Goal: Information Seeking & Learning: Check status

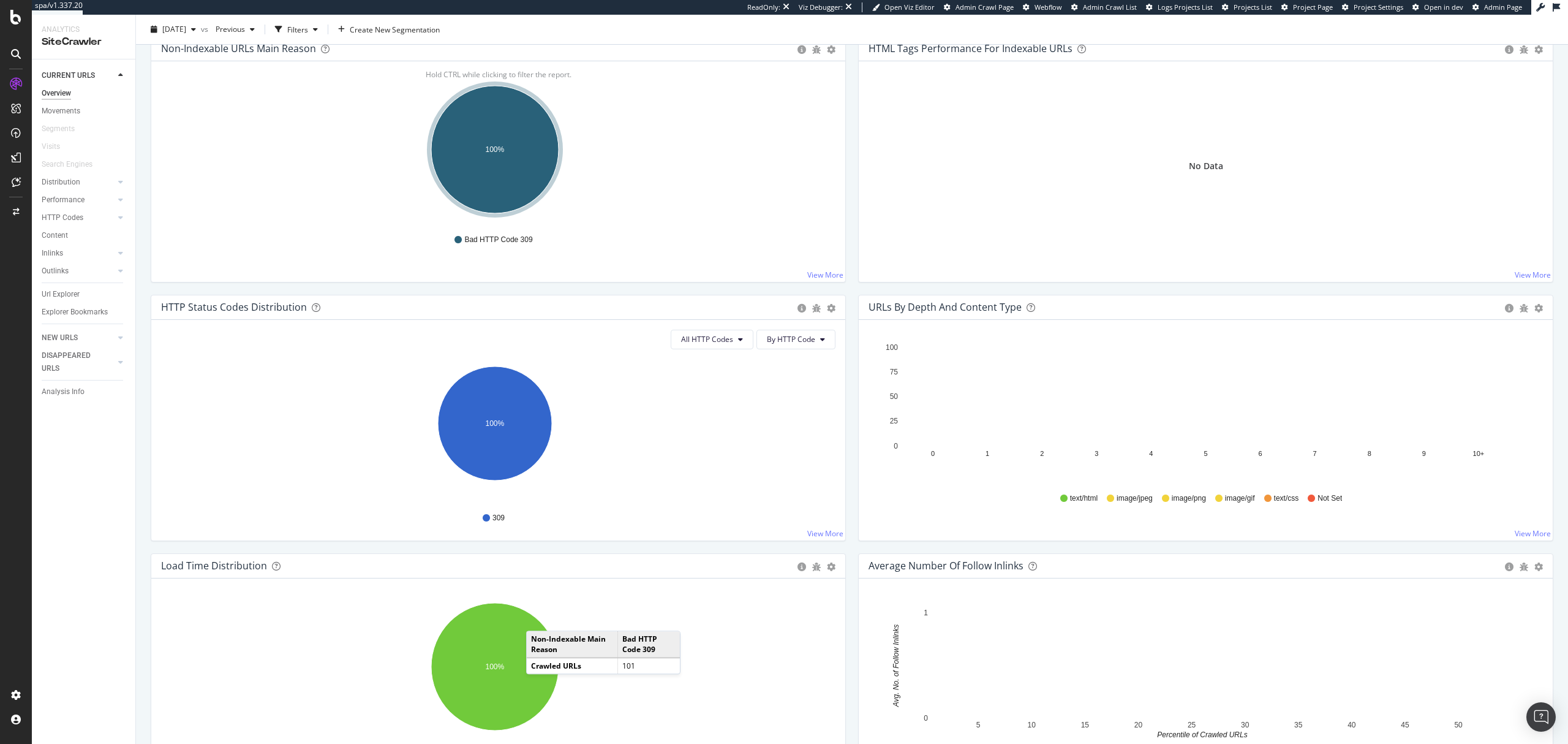
scroll to position [490, 0]
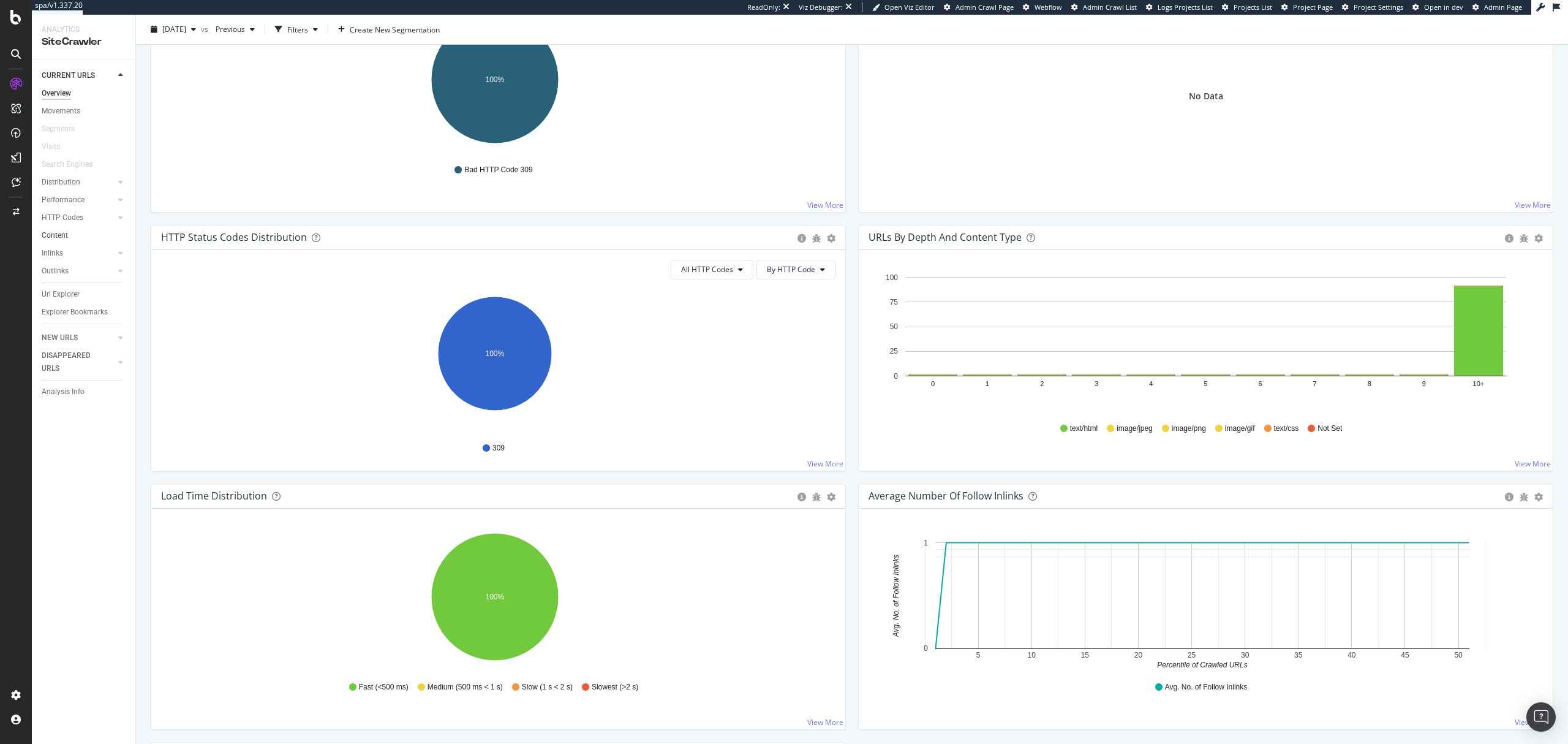
click at [721, 133] on icon "100%" at bounding box center [494, 82] width 667 height 142
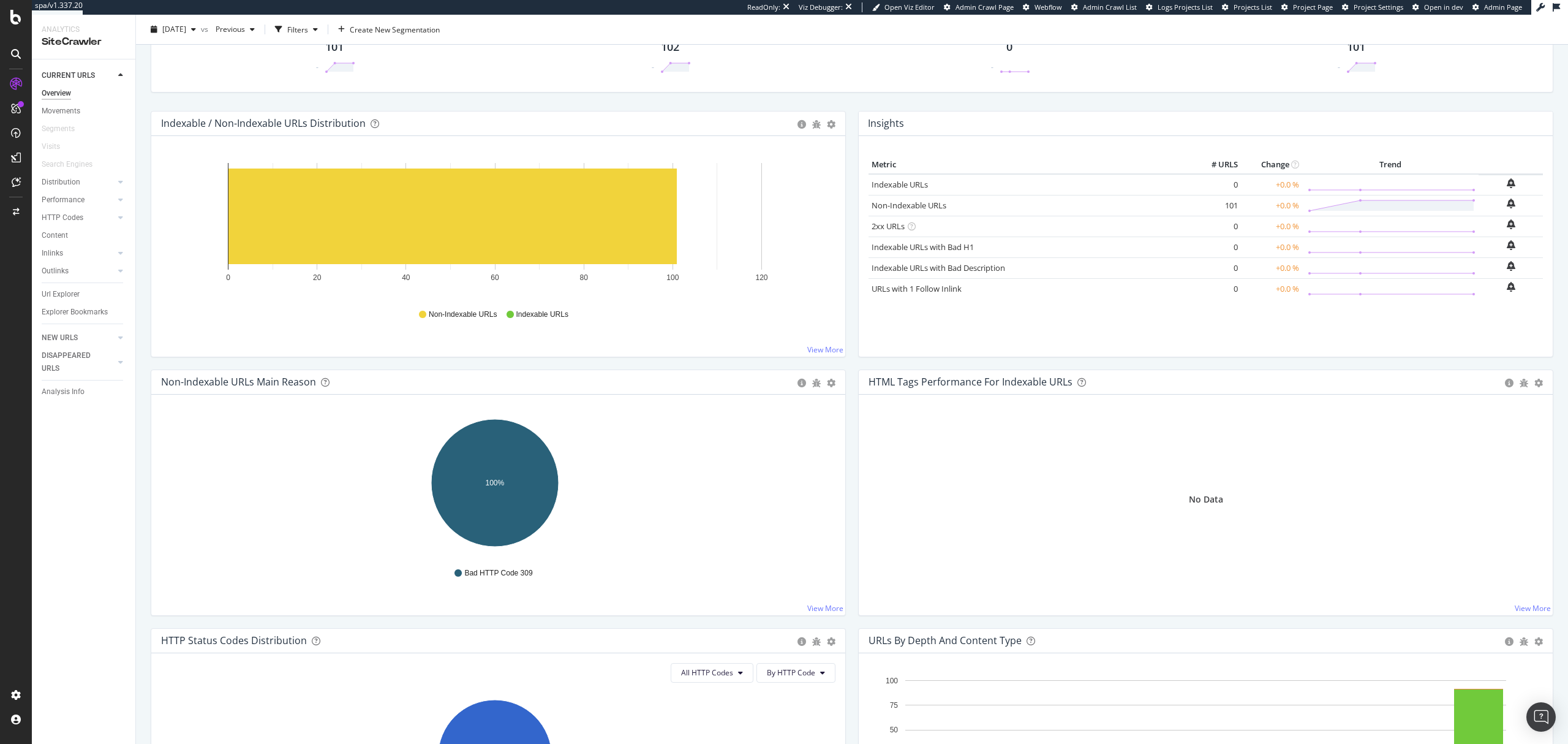
scroll to position [0, 0]
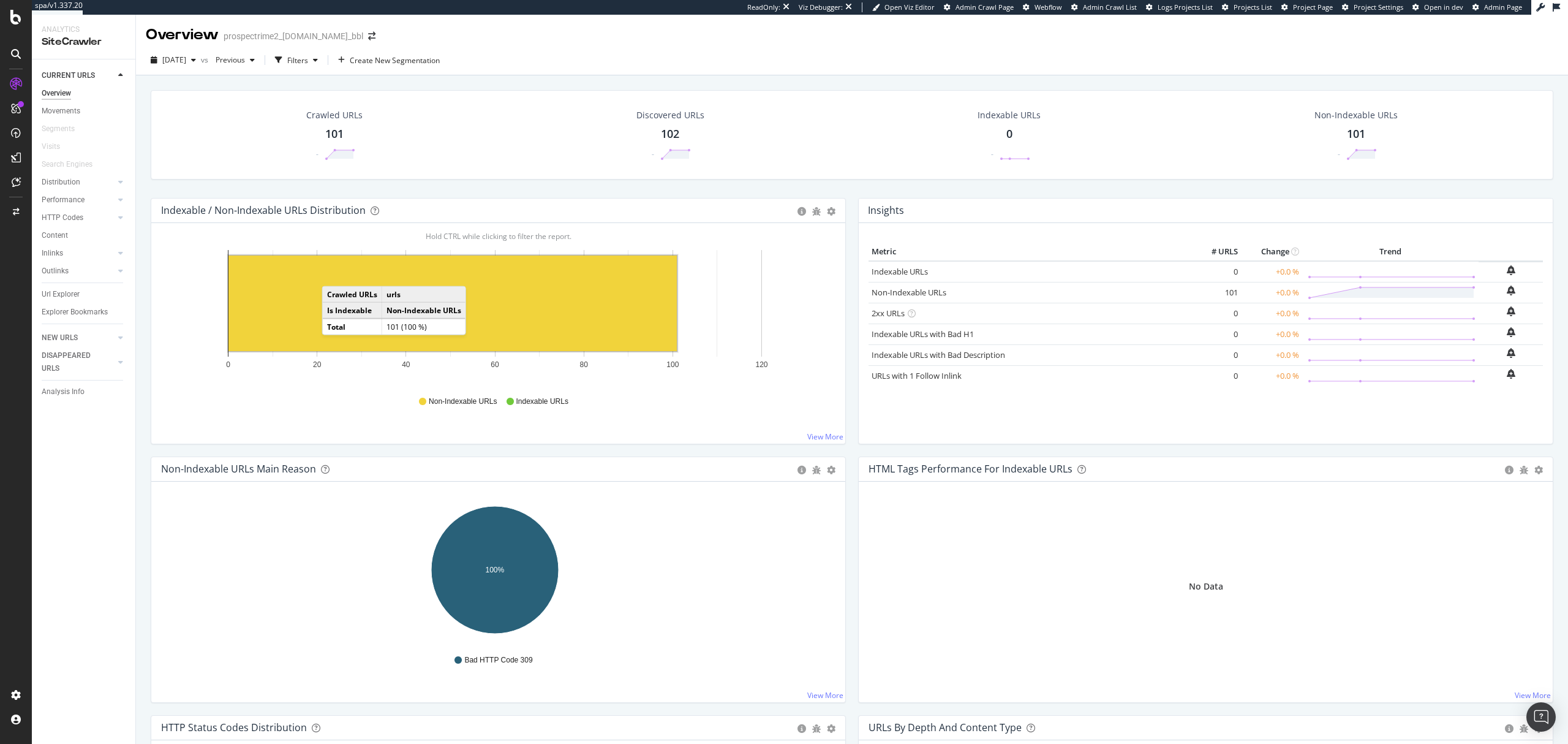
click at [335, 275] on rect "A chart." at bounding box center [452, 304] width 448 height 96
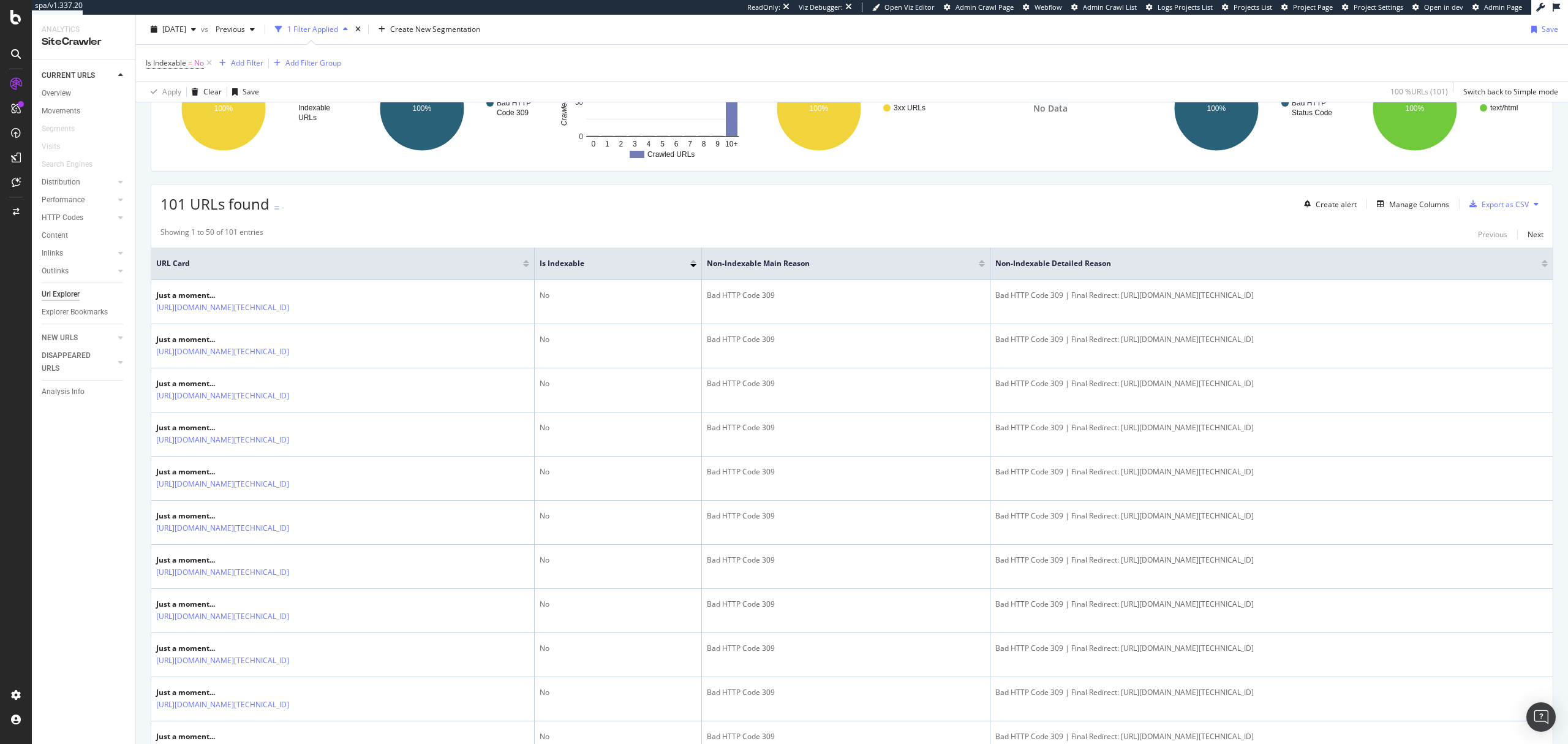
scroll to position [34, 0]
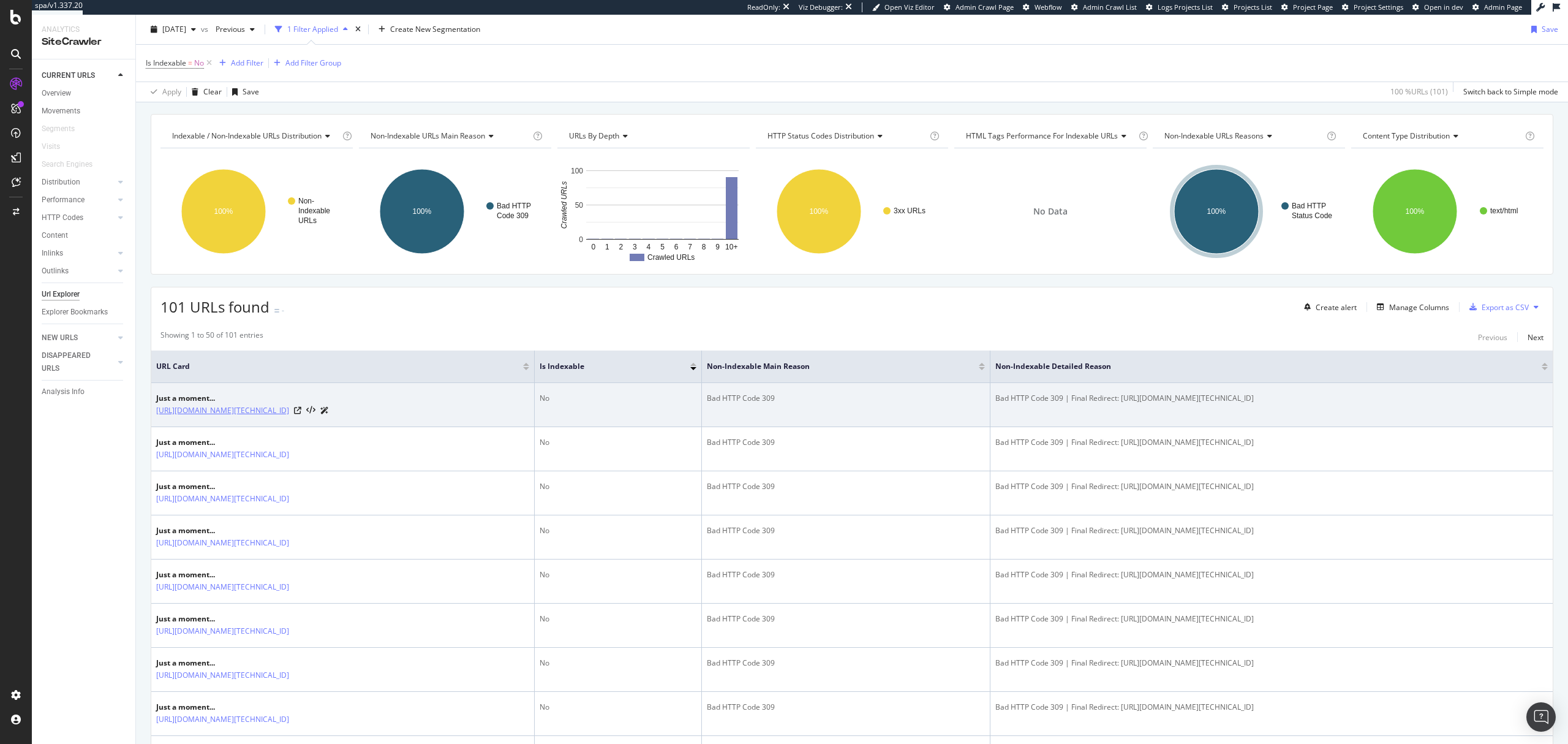
click at [290, 413] on link "https://www.flaconi.fr/?__cf_chl_rt_tk=C2mNVjjJ25Ap5eT6AFm4jMX.RTqPzS7.GnZ9era2…" at bounding box center [222, 410] width 133 height 12
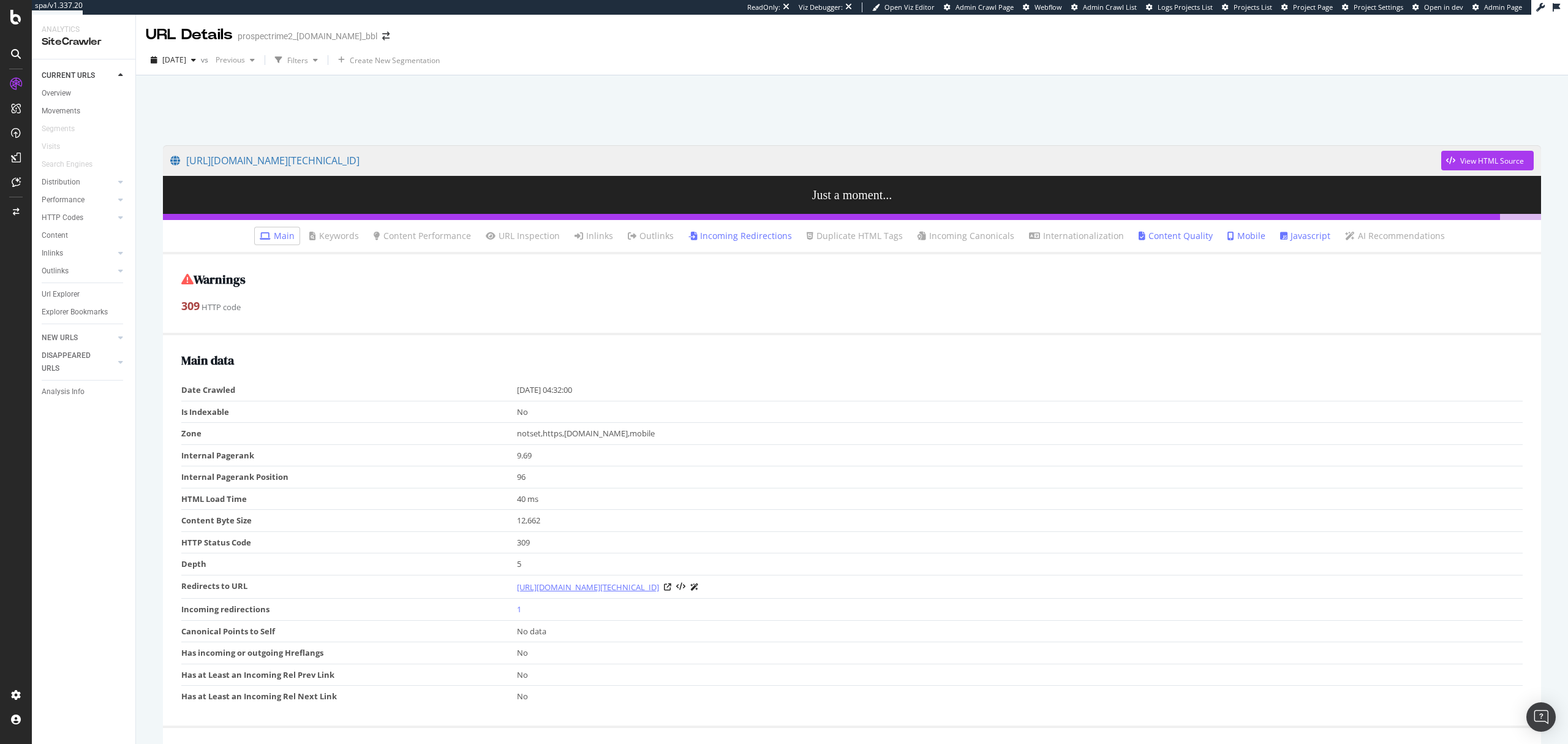
click at [659, 585] on link "[URL][DOMAIN_NAME][TECHNICAL_ID]" at bounding box center [588, 587] width 142 height 12
click at [659, 588] on link "https://www.flaconi.fr/?__cf_chl_rt_tk=SKIWfe0kbaqyssDbL8e9TjpBpBZ1cHrbctrA.TYj…" at bounding box center [588, 587] width 142 height 12
click at [55, 91] on div "Overview" at bounding box center [55, 94] width 29 height 13
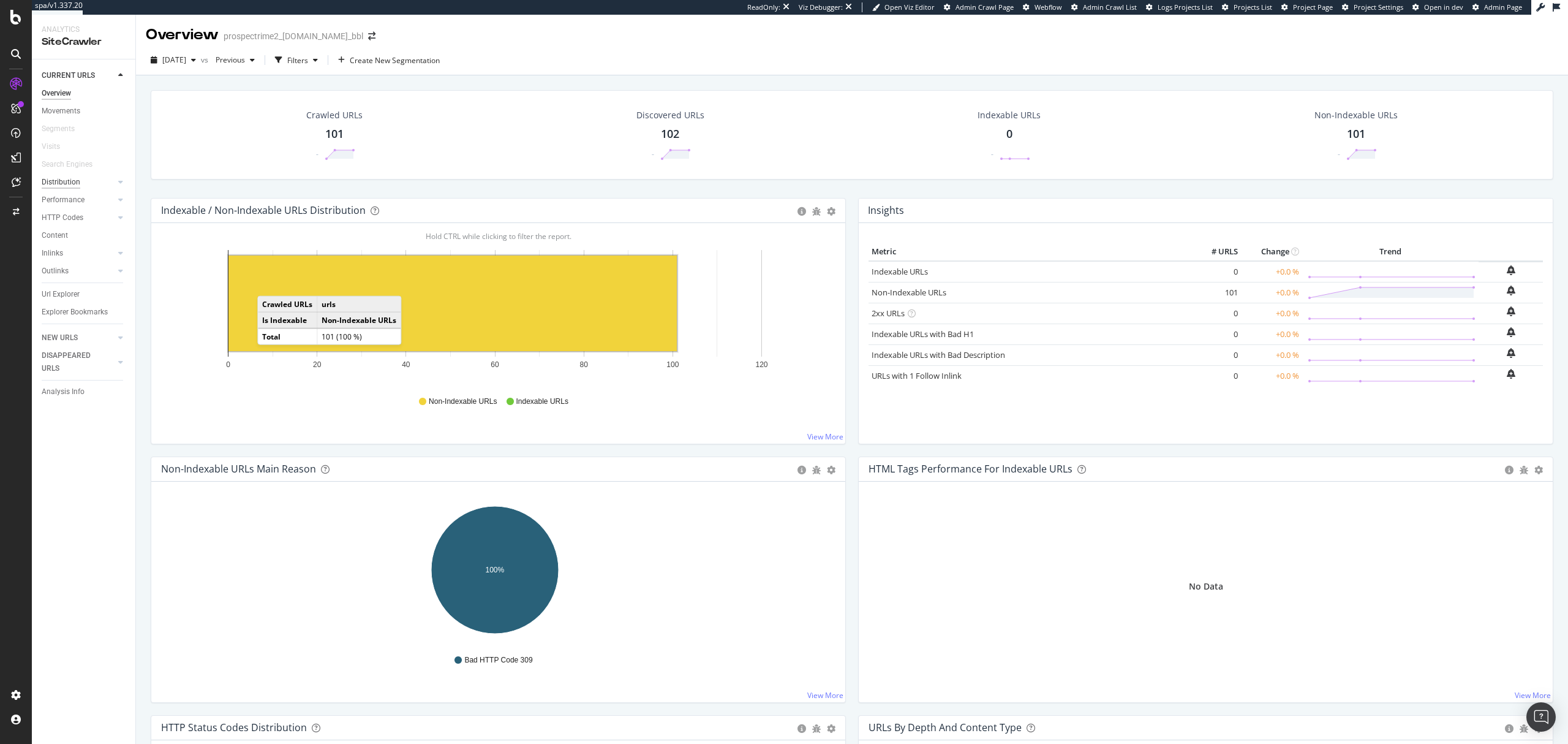
click at [70, 181] on div "Distribution" at bounding box center [60, 182] width 39 height 13
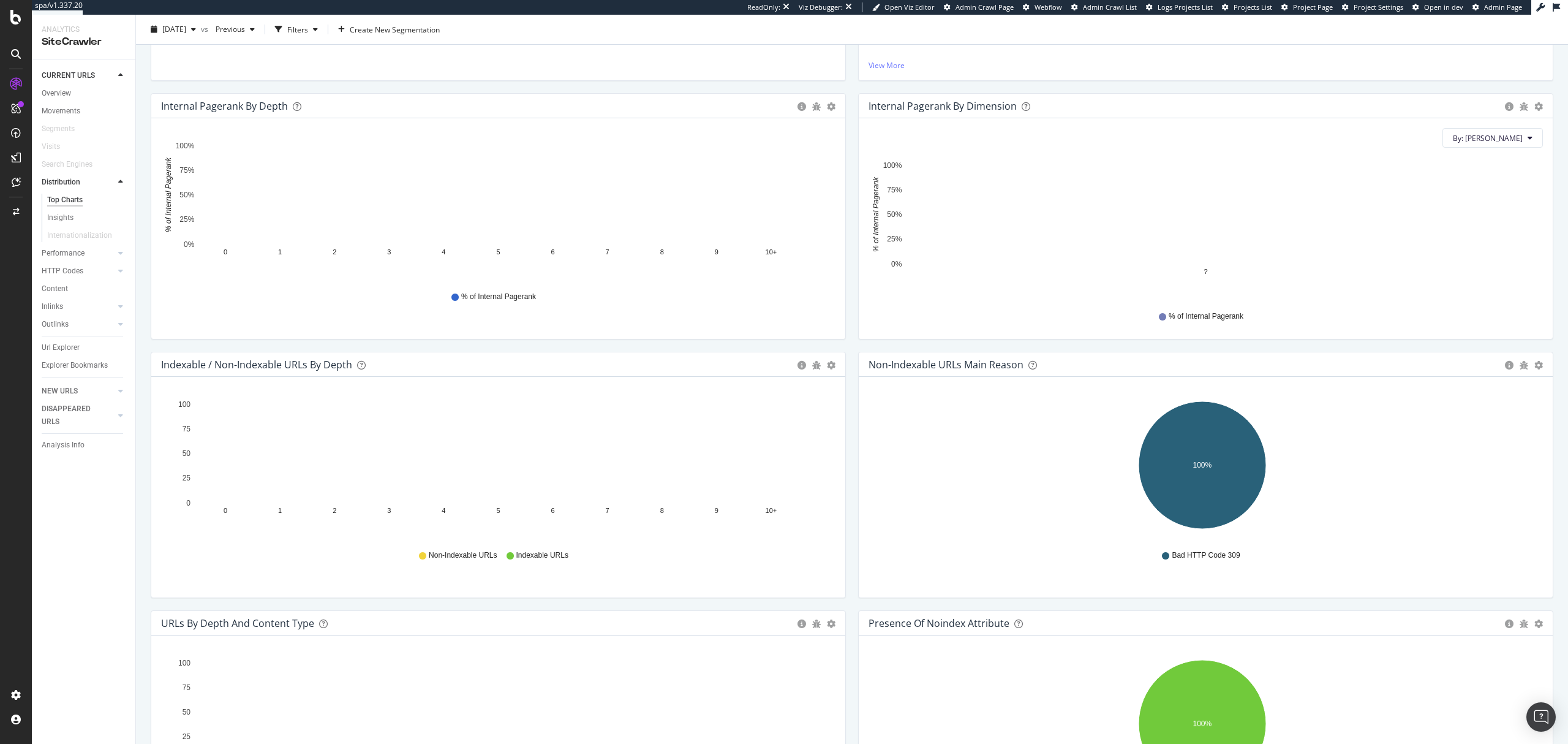
scroll to position [80, 0]
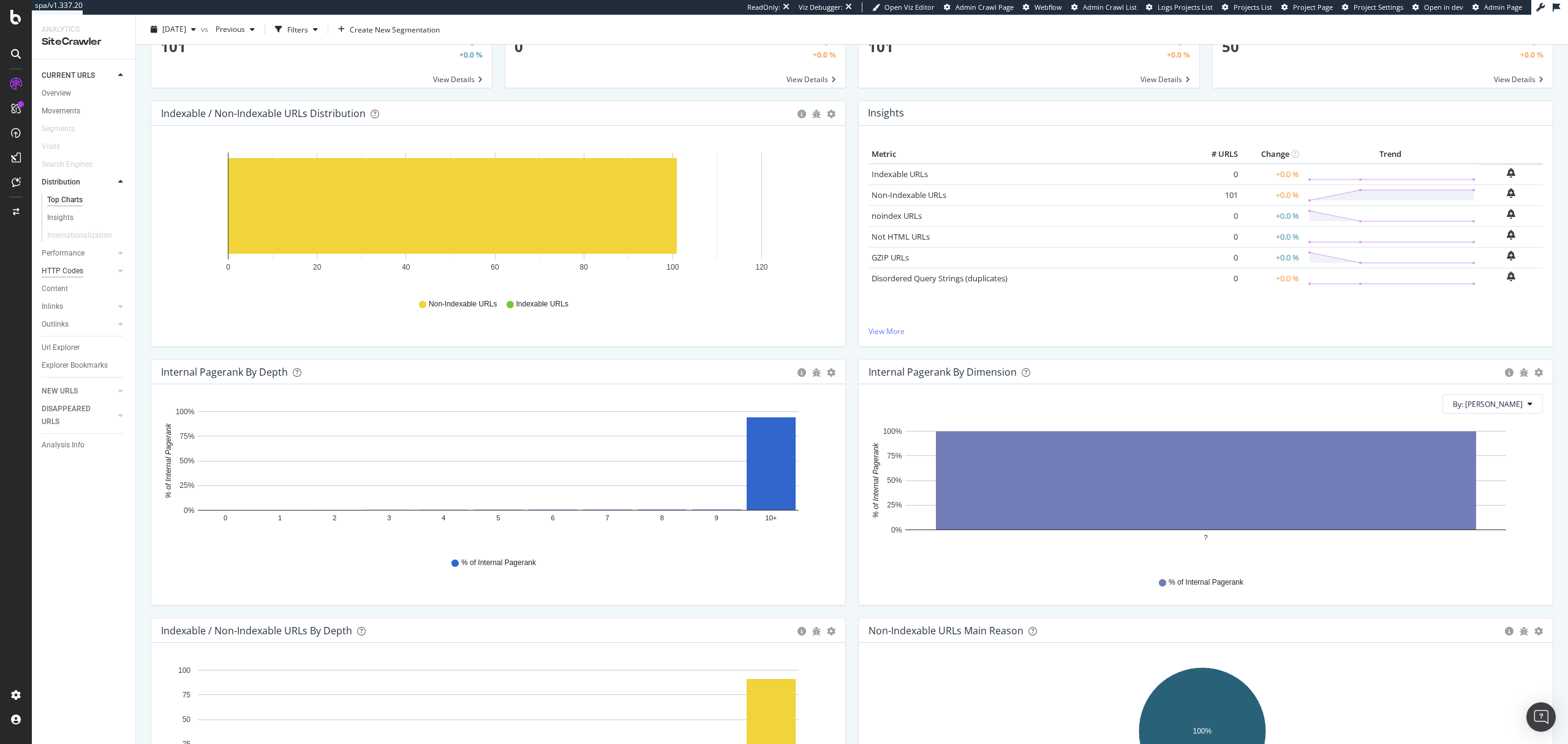
click at [76, 266] on div "HTTP Codes" at bounding box center [62, 271] width 41 height 13
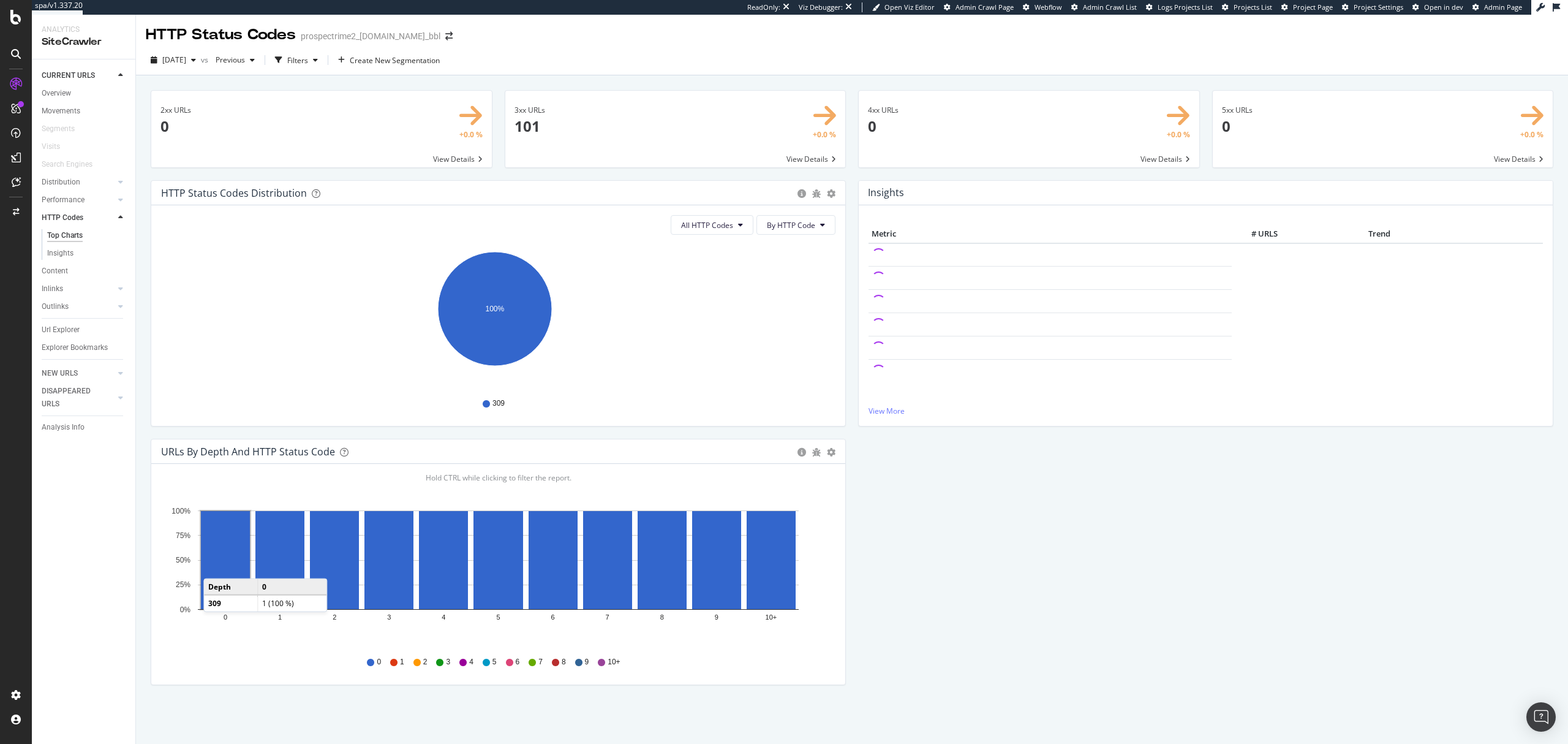
click at [216, 567] on rect "A chart." at bounding box center [226, 560] width 49 height 98
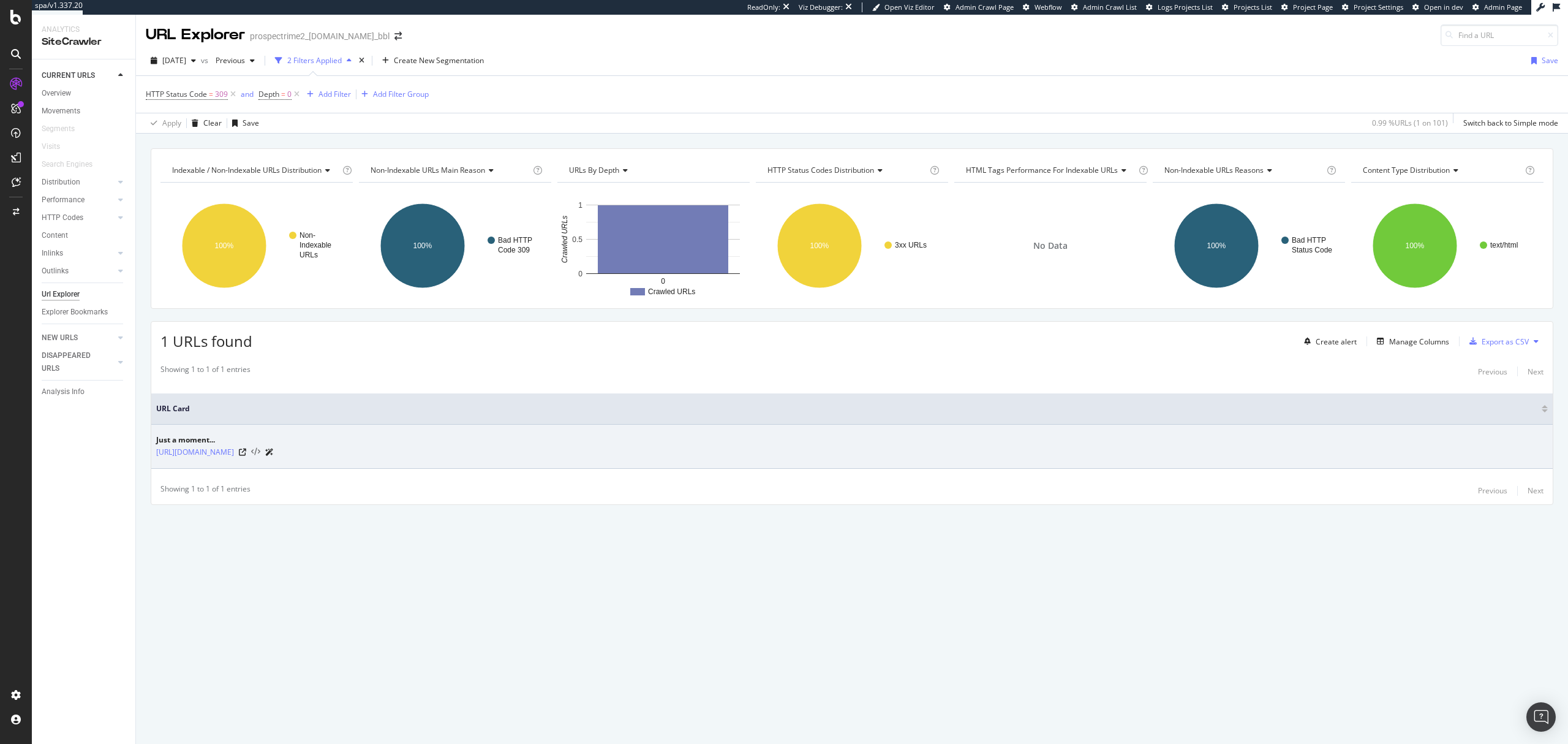
click at [252, 451] on icon at bounding box center [256, 451] width 9 height 8
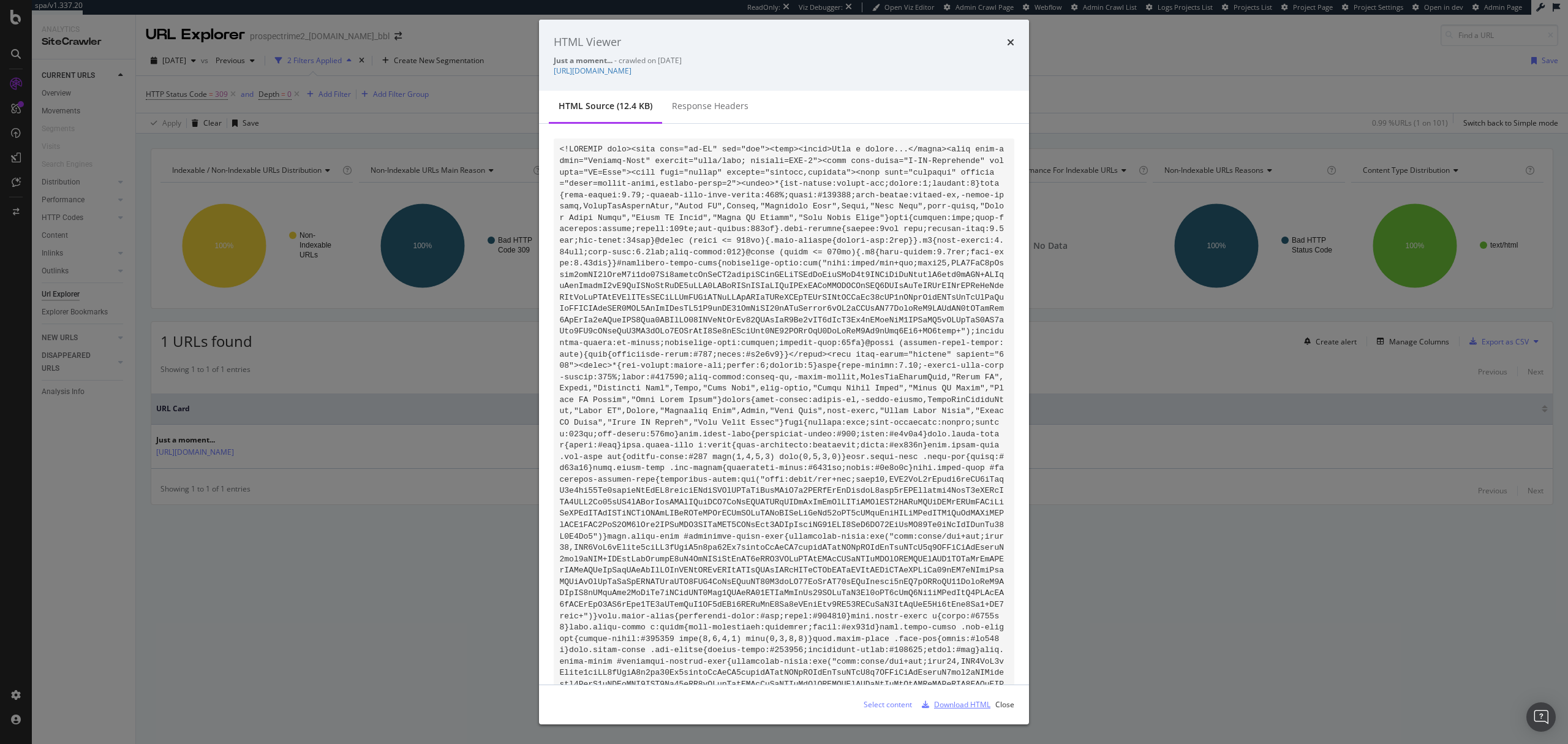
click at [953, 702] on div "Download HTML" at bounding box center [963, 704] width 56 height 10
click at [1008, 41] on icon "times" at bounding box center [1011, 42] width 8 height 9
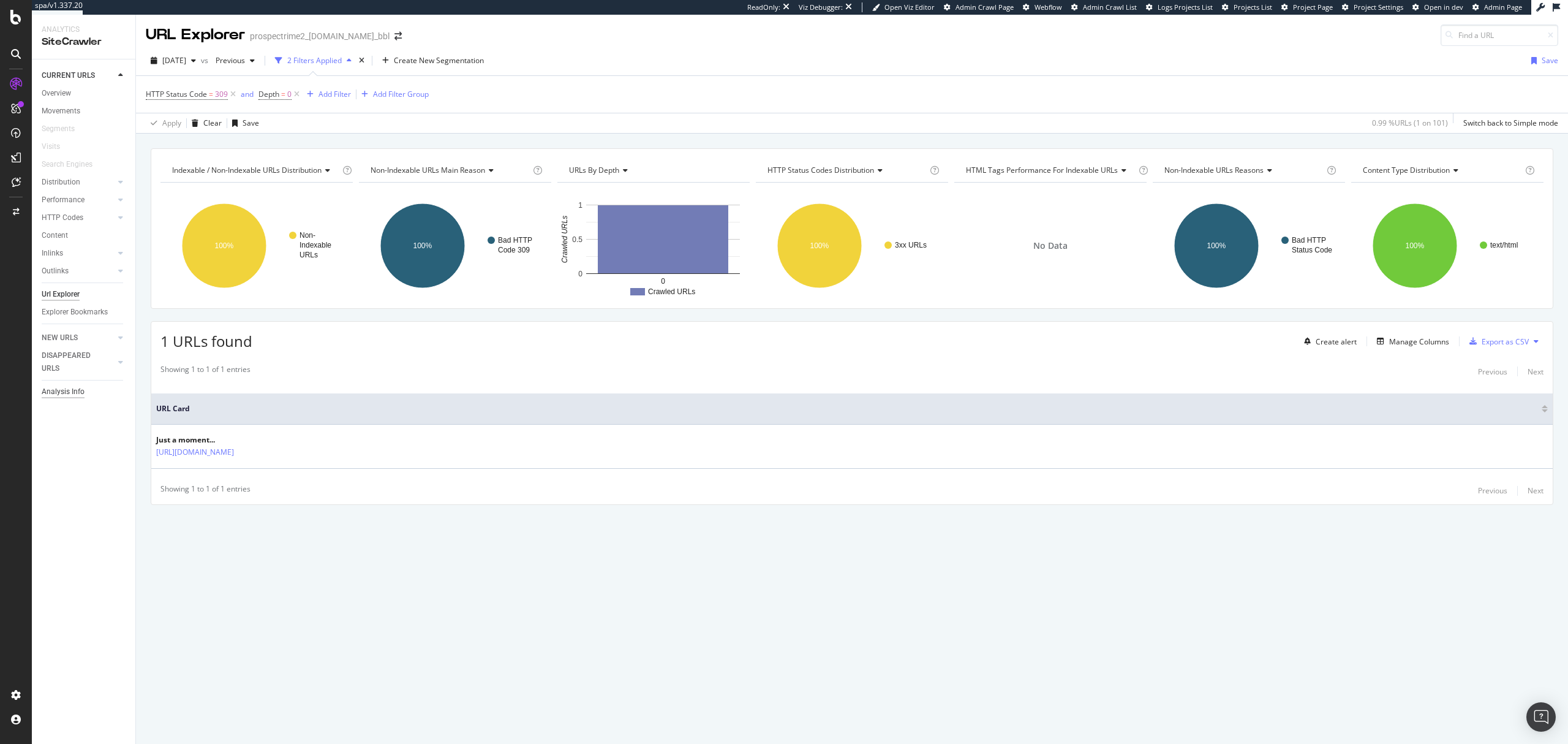
click at [62, 393] on div "Analysis Info" at bounding box center [63, 392] width 43 height 13
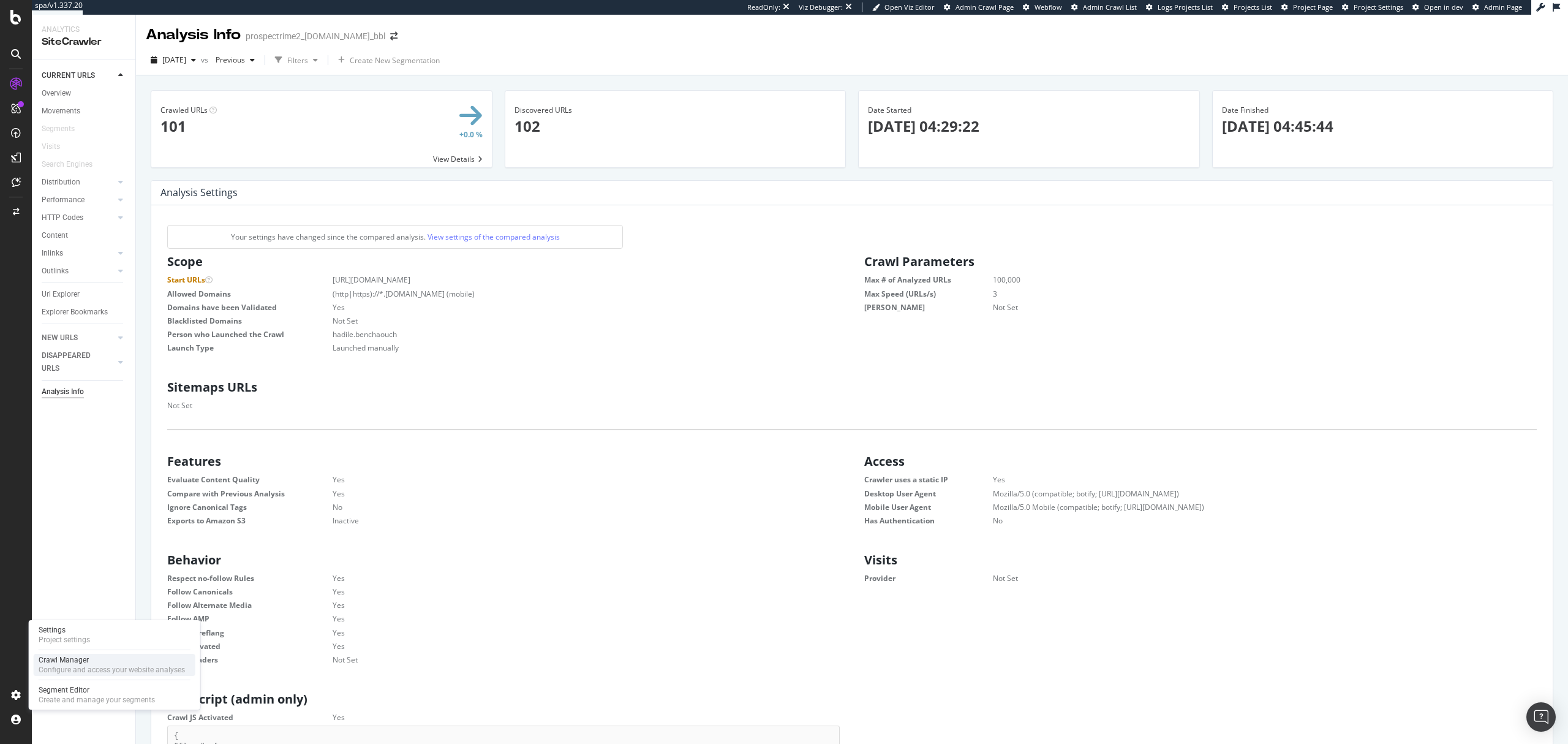
click at [81, 666] on div "Configure and access your website analyses" at bounding box center [112, 670] width 147 height 9
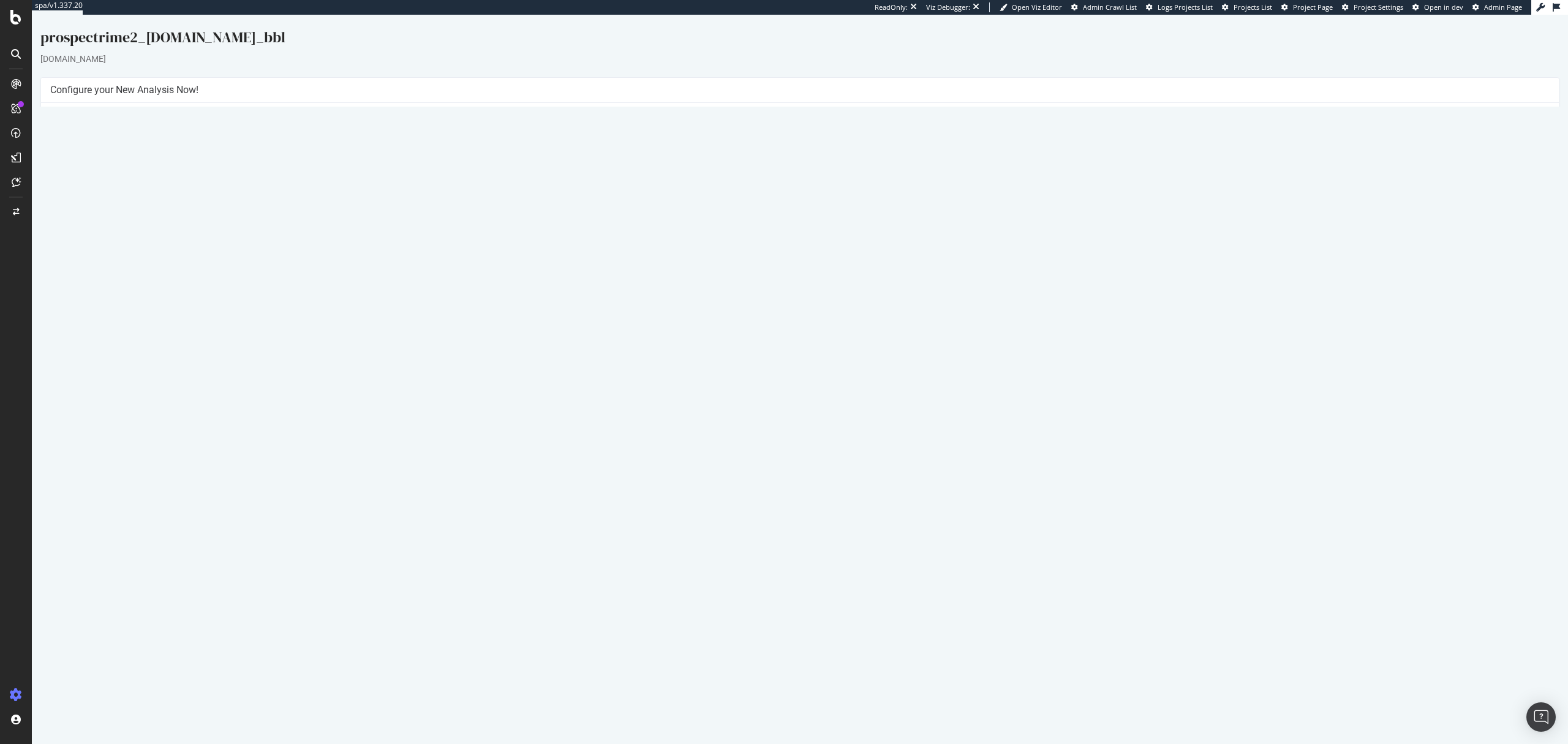
click at [383, 400] on link "Report" at bounding box center [368, 404] width 27 height 10
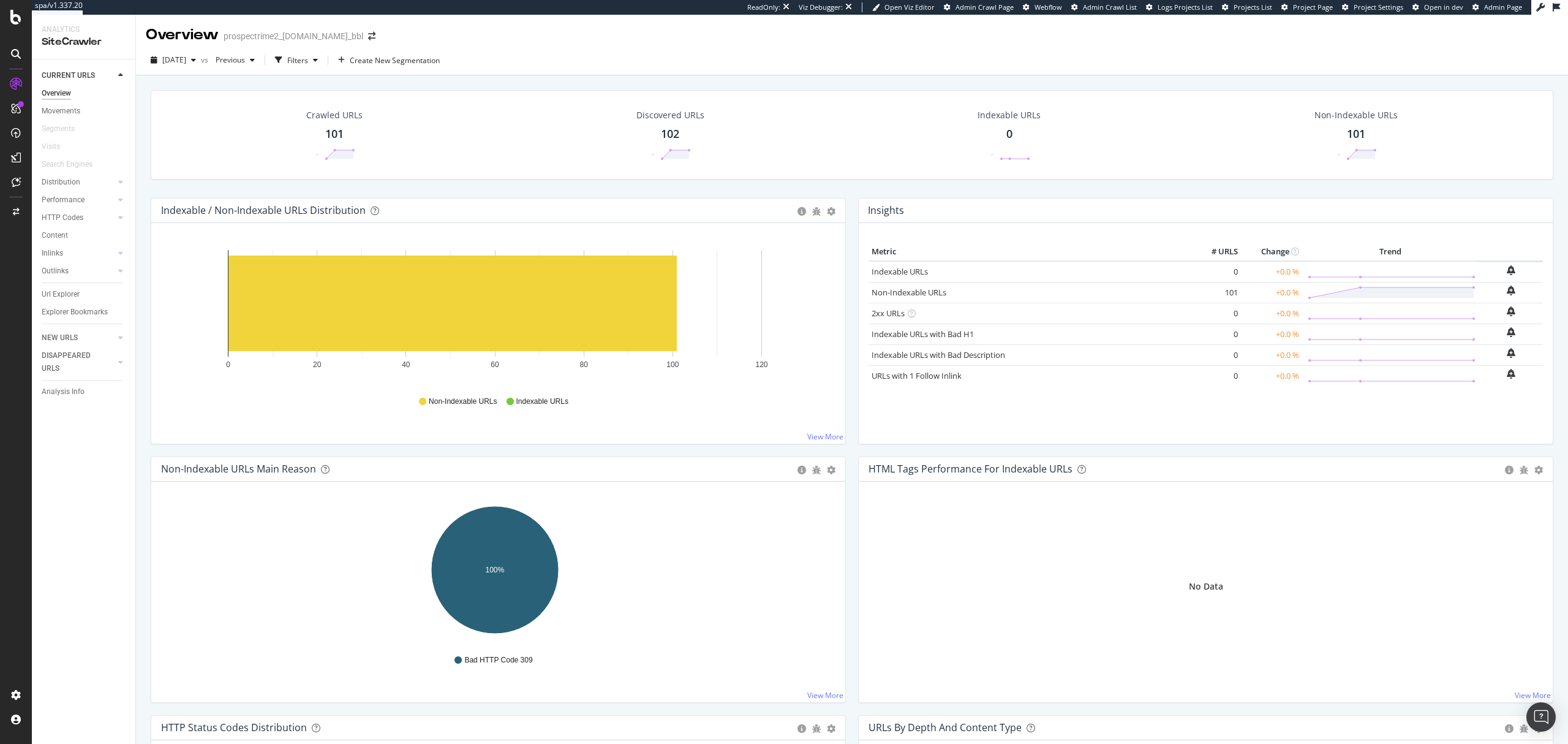
click at [73, 400] on div "Analysis Info" at bounding box center [88, 391] width 94 height 18
click at [71, 395] on div "Analysis Info" at bounding box center [63, 392] width 43 height 13
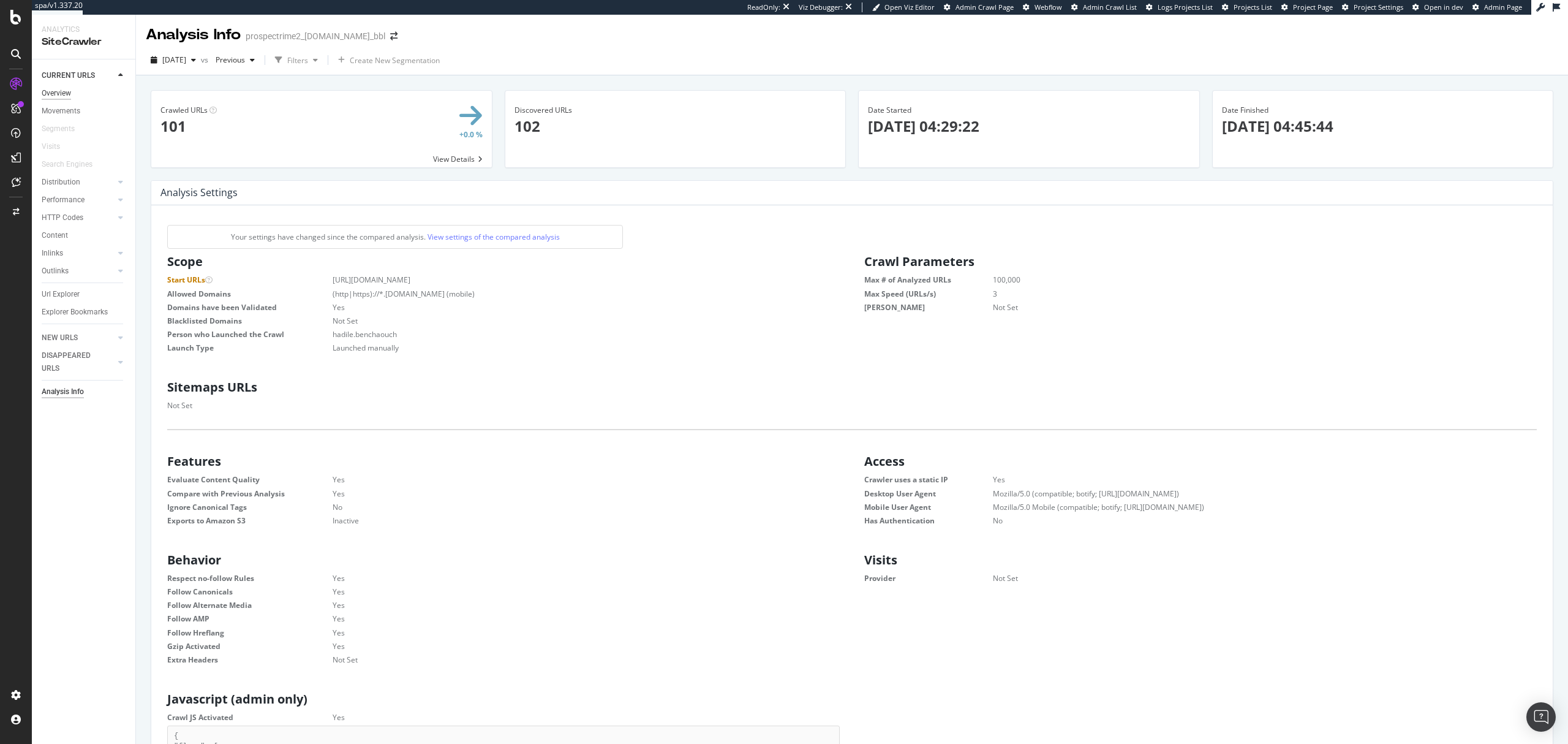
click at [54, 94] on div "Overview" at bounding box center [55, 94] width 29 height 13
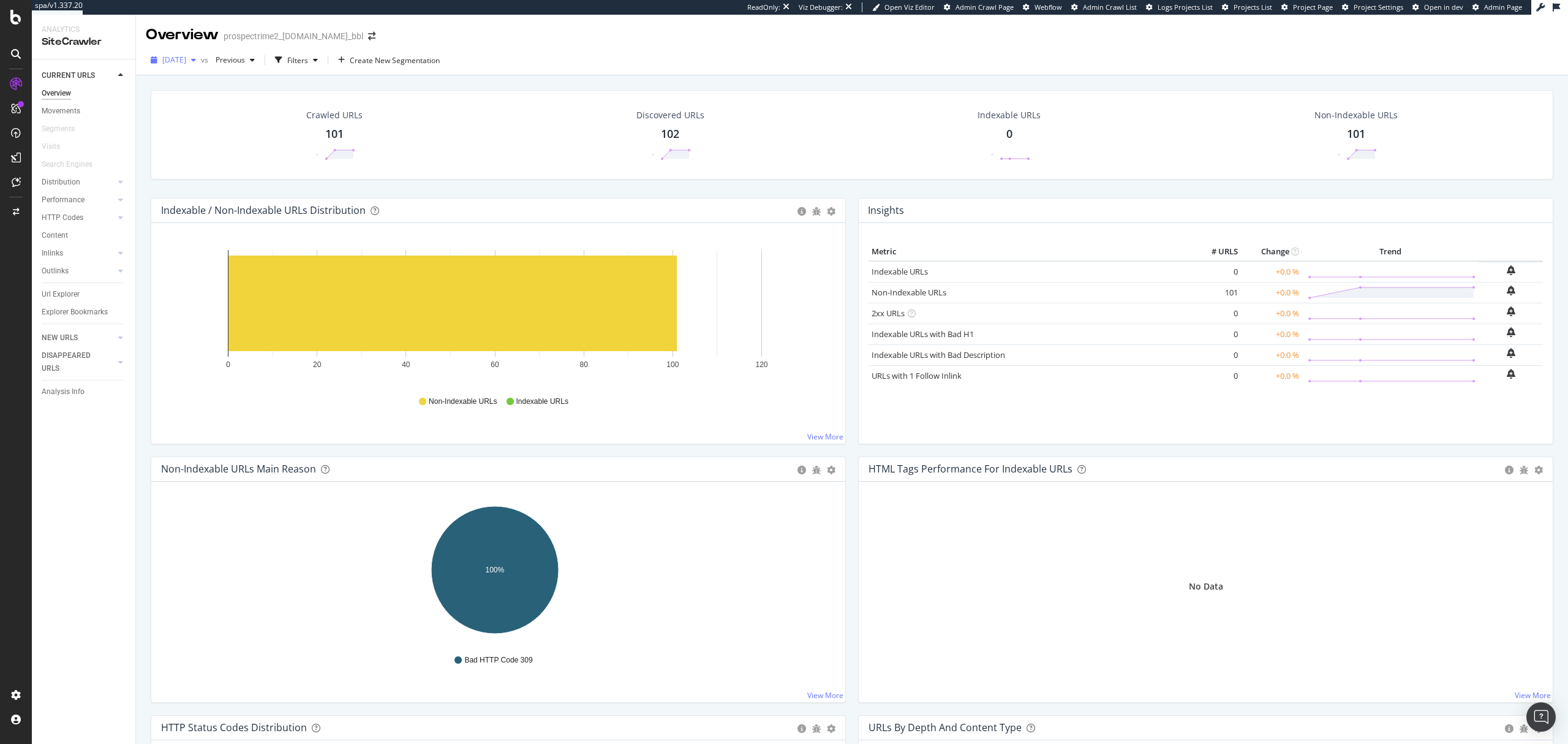
click at [201, 64] on div "button" at bounding box center [194, 60] width 15 height 8
click at [227, 126] on div "[DATE] #2" at bounding box center [199, 127] width 70 height 11
click at [437, 305] on rect "A chart." at bounding box center [452, 304] width 448 height 96
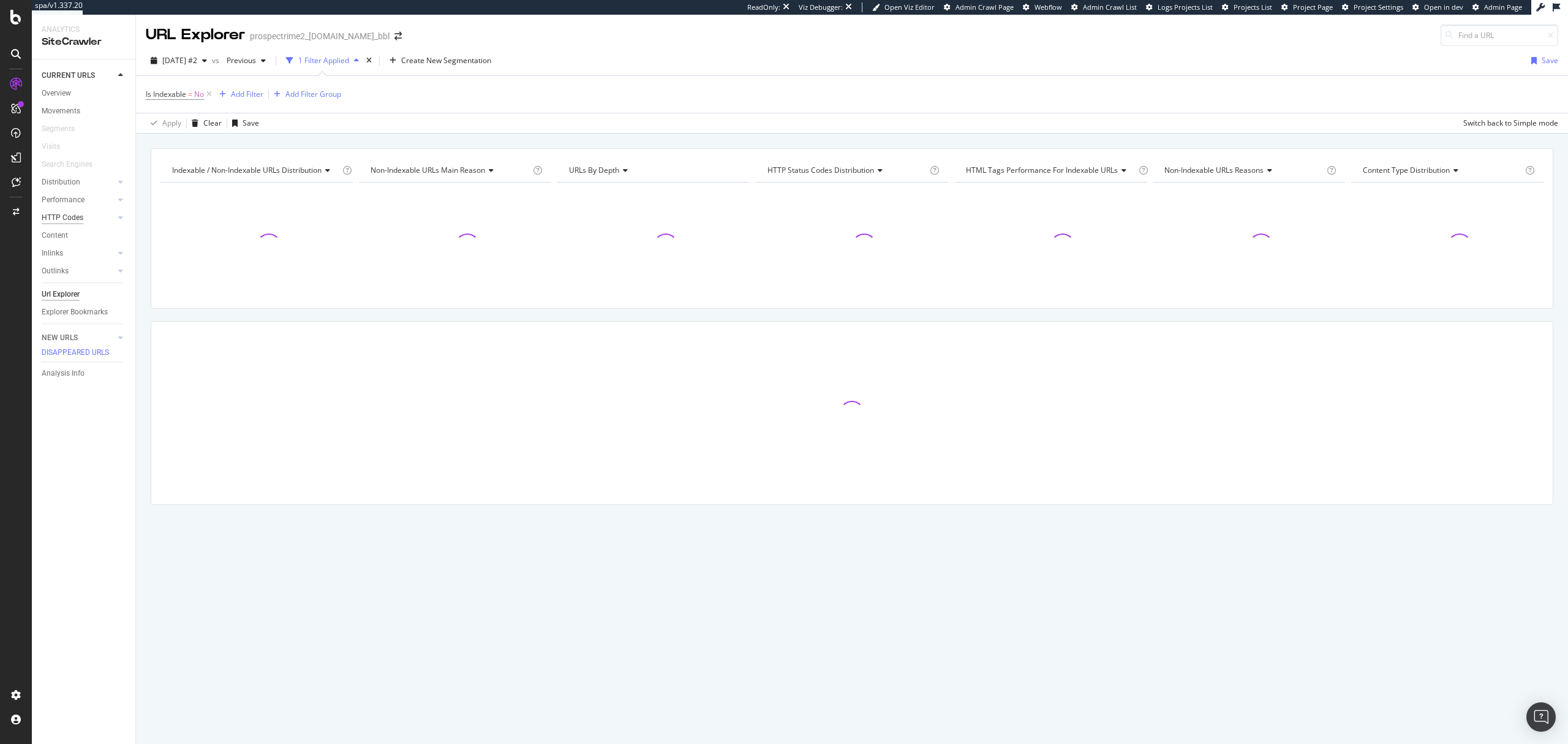
click at [67, 214] on div "HTTP Codes" at bounding box center [62, 218] width 41 height 13
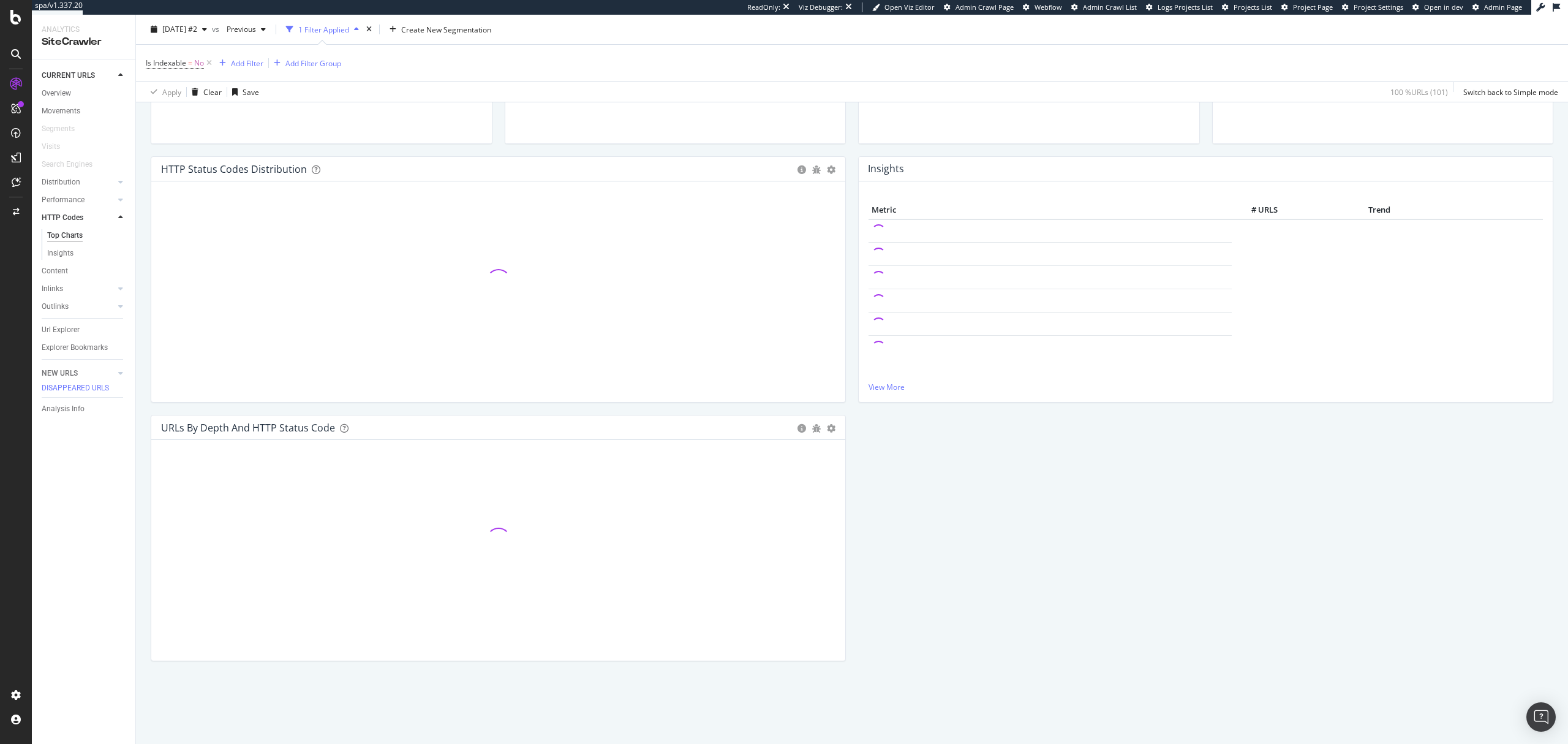
scroll to position [99, 0]
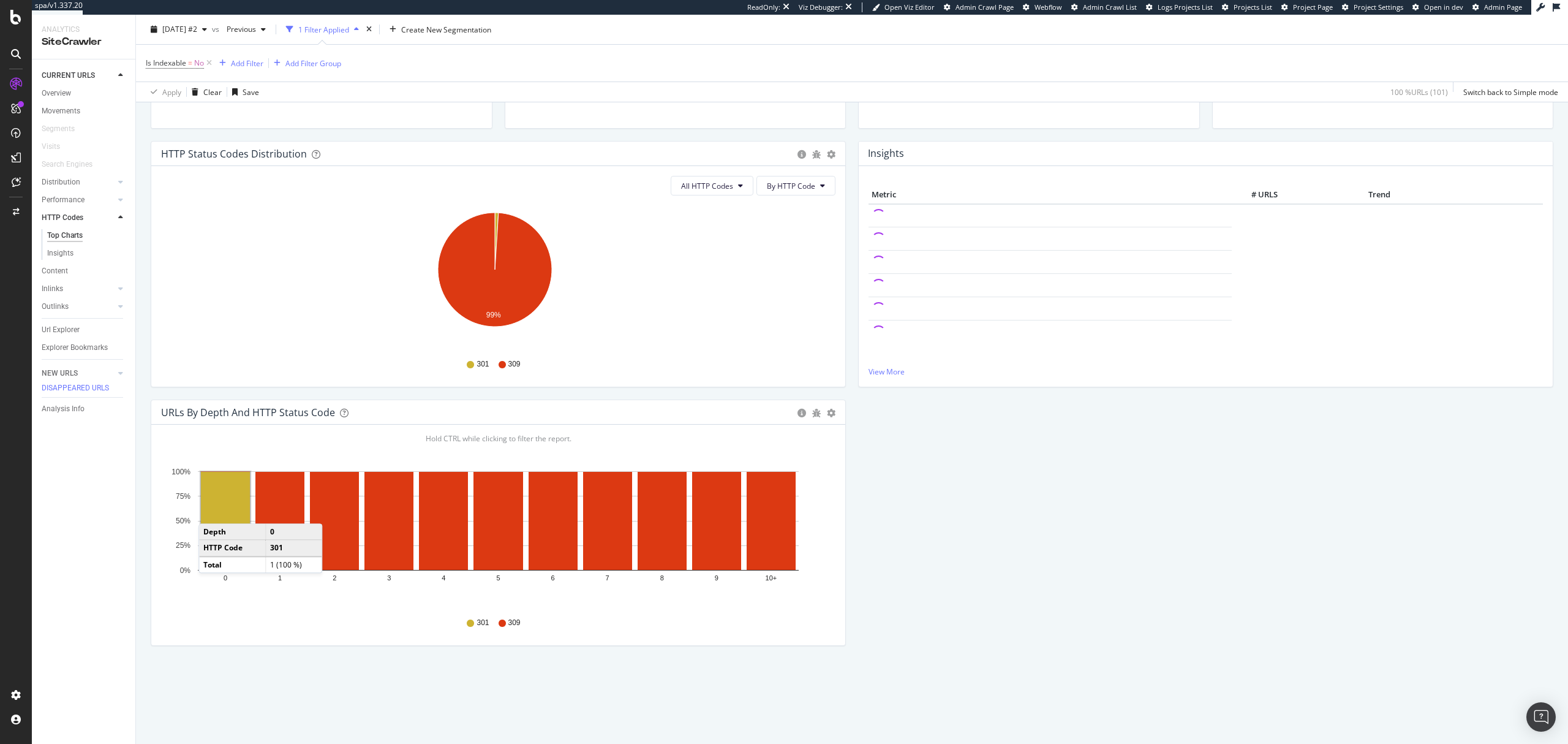
click at [213, 511] on rect "A chart." at bounding box center [226, 521] width 49 height 98
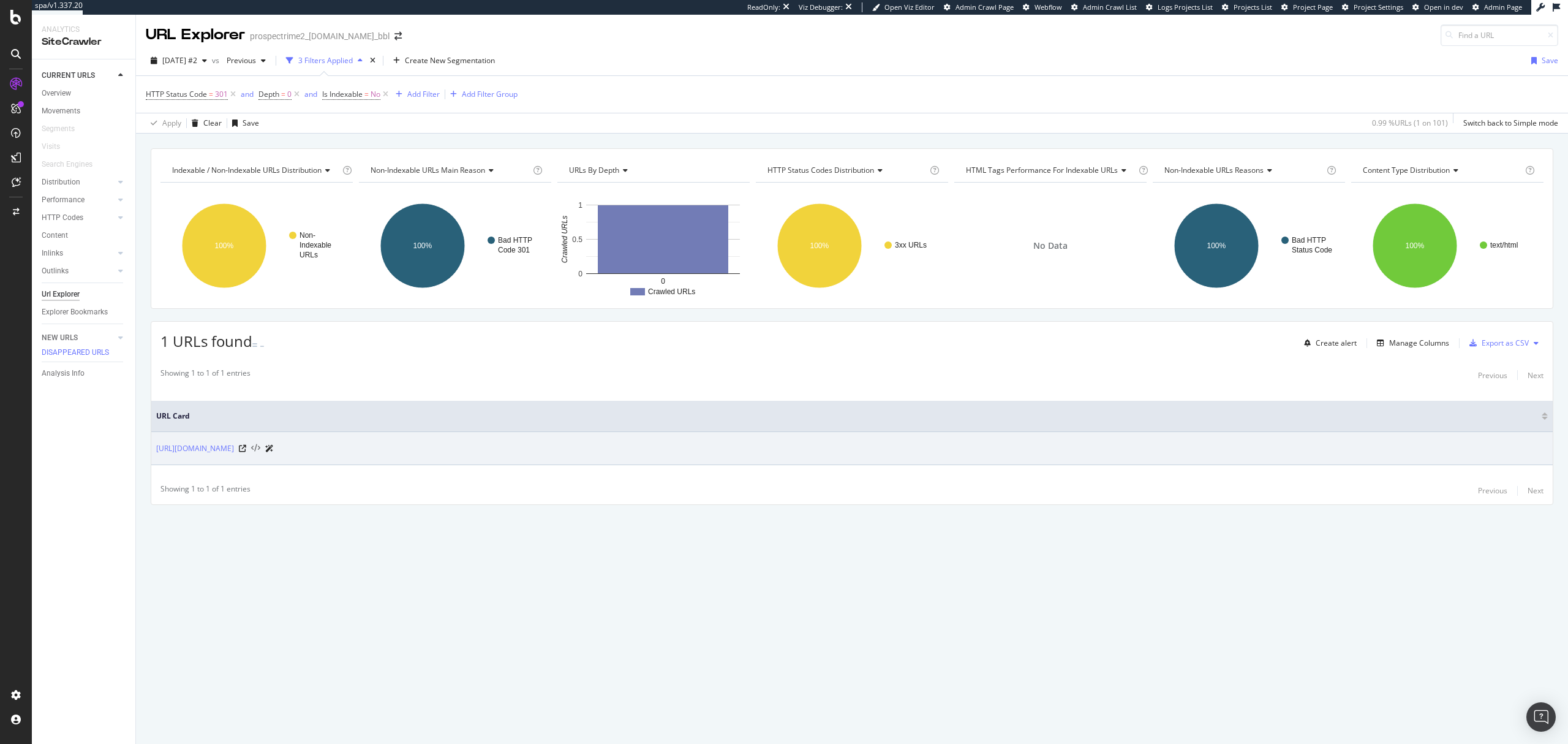
click at [251, 449] on icon at bounding box center [256, 448] width 9 height 8
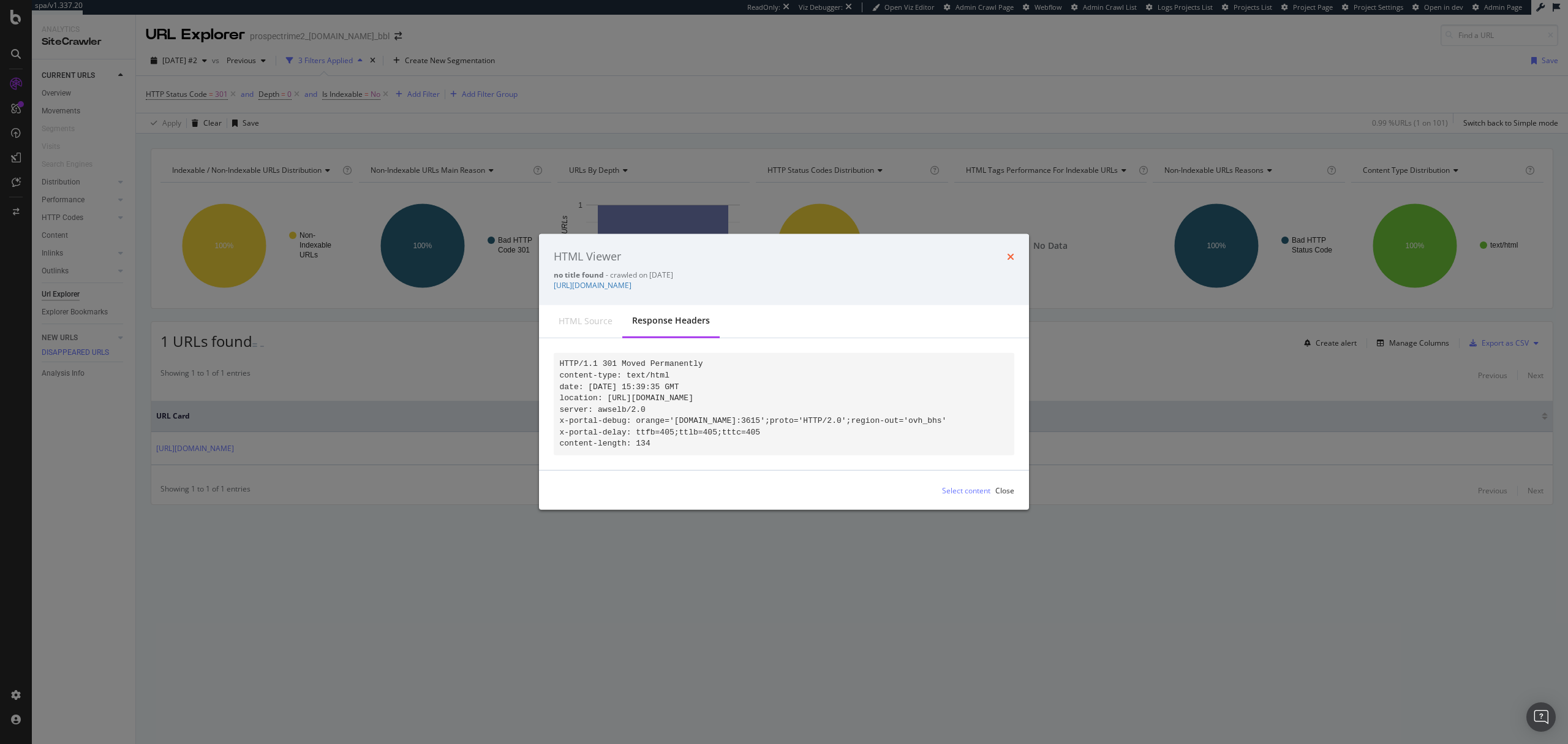
click at [1013, 252] on icon "times" at bounding box center [1011, 257] width 8 height 9
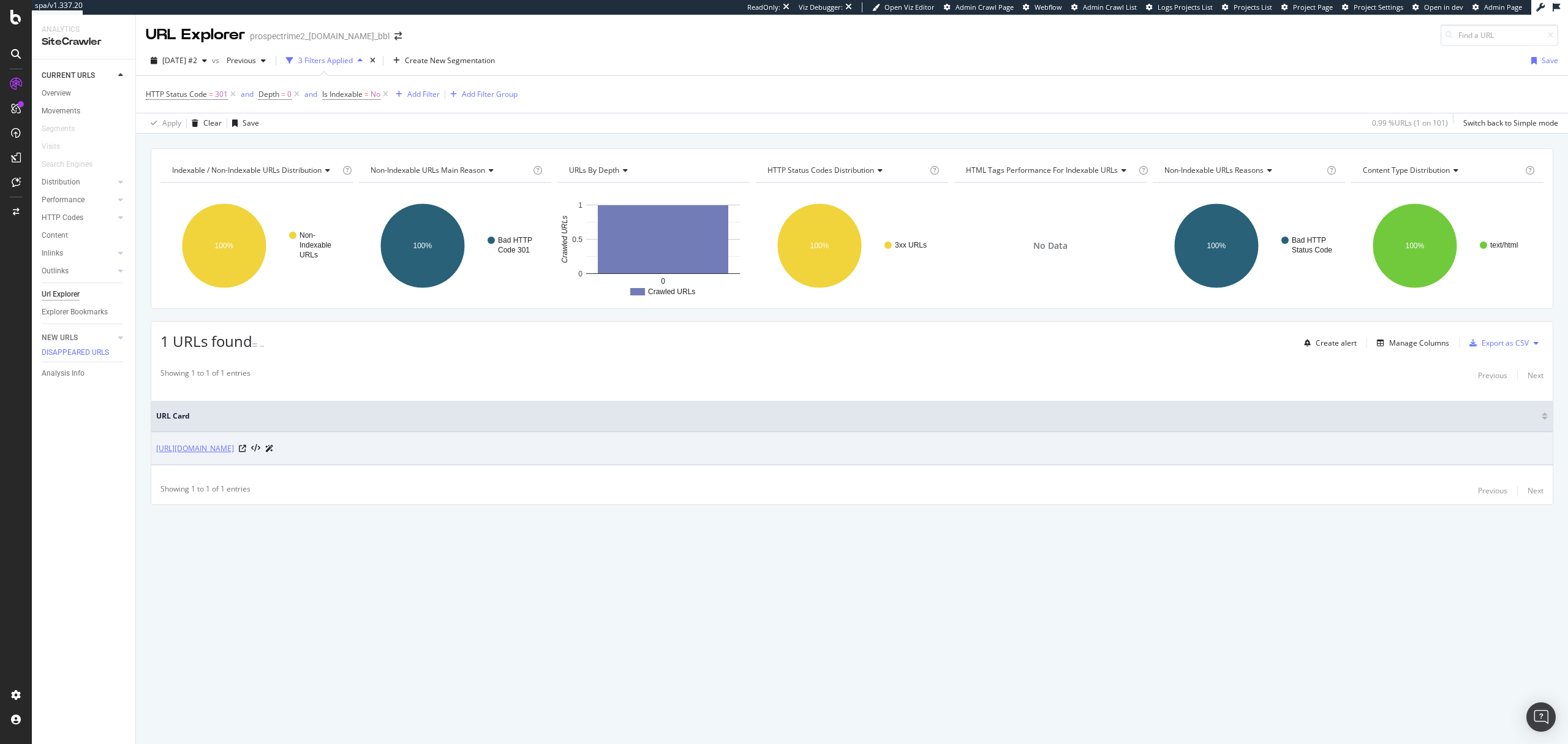
click at [199, 450] on link "[URL][DOMAIN_NAME]" at bounding box center [195, 448] width 78 height 12
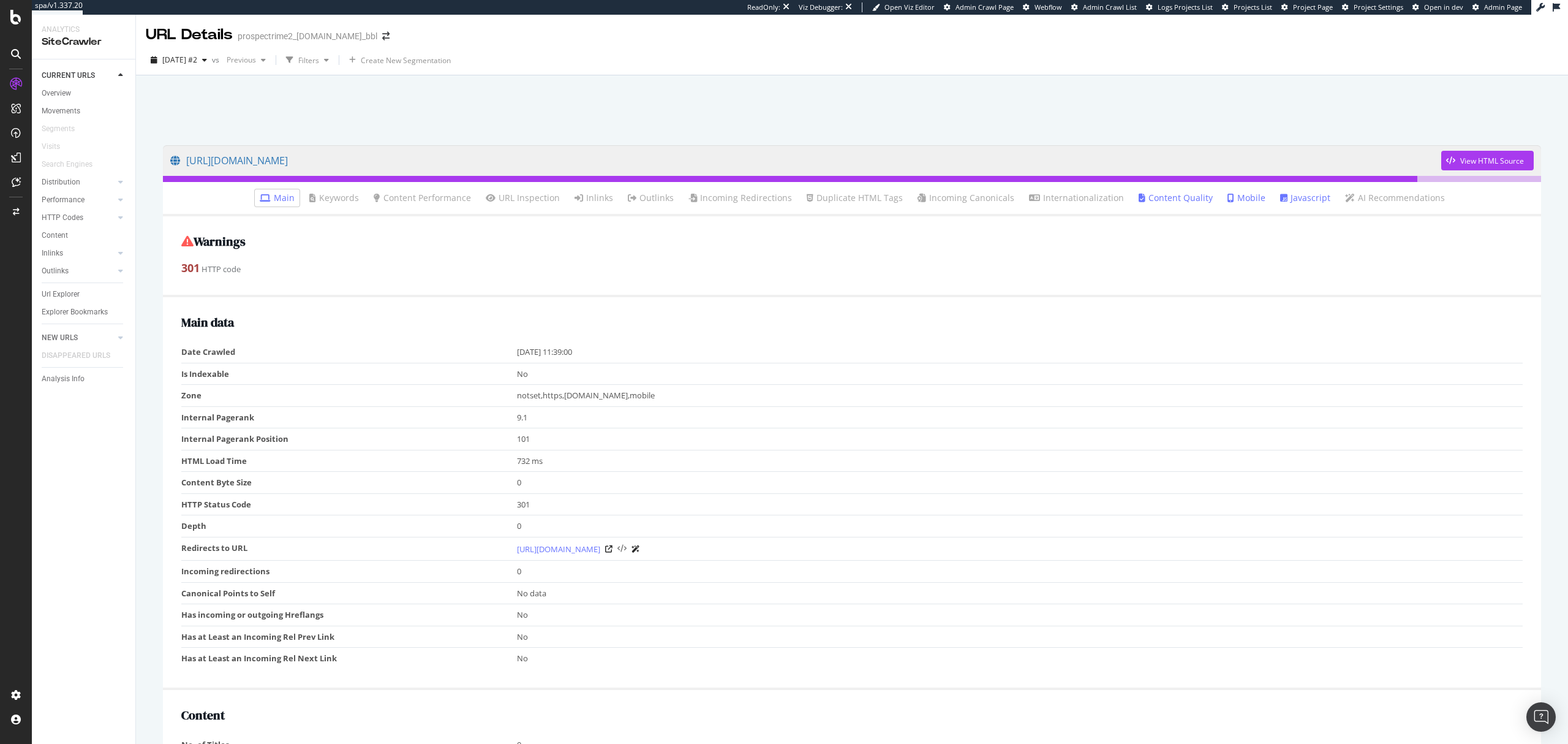
click at [618, 551] on icon at bounding box center [622, 548] width 9 height 8
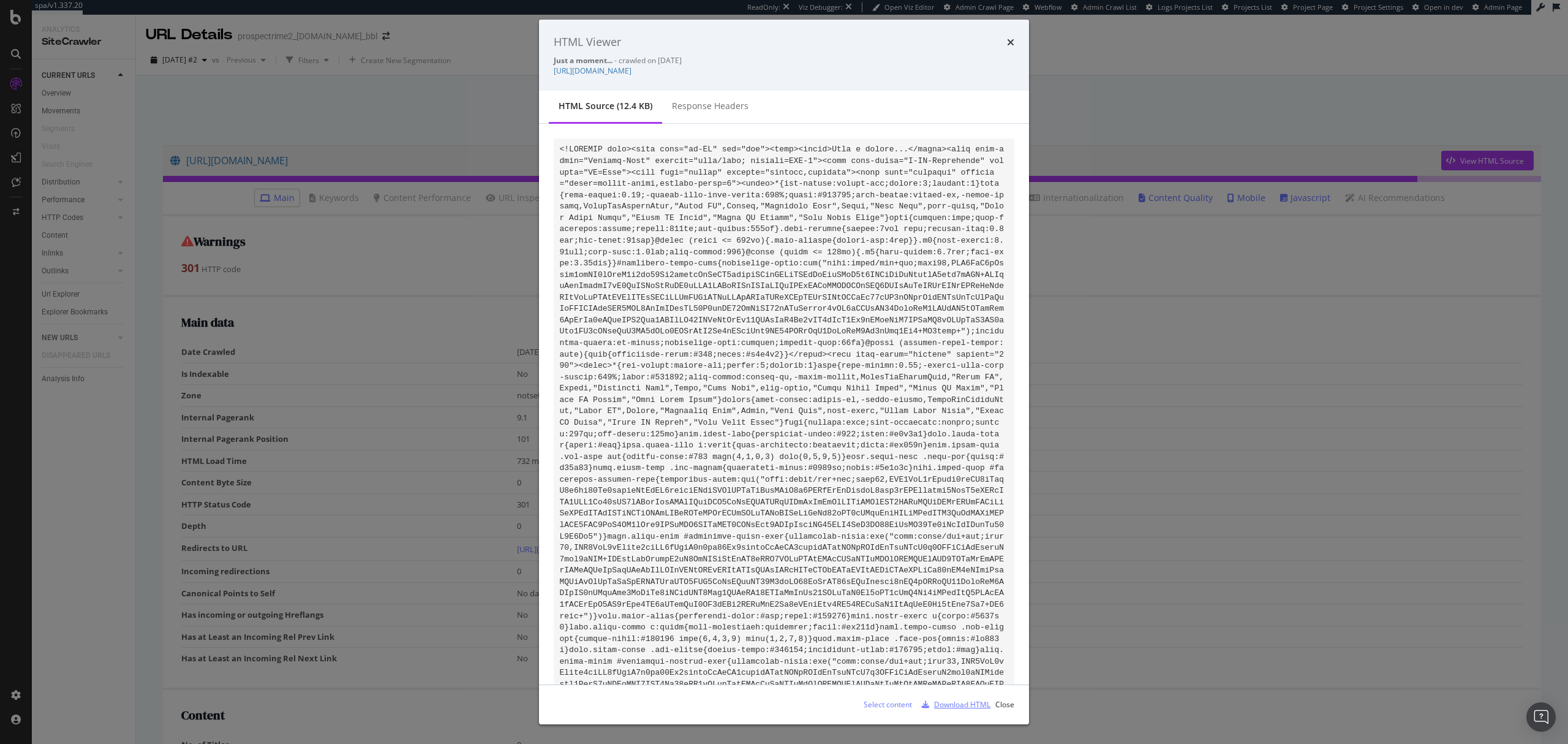
click at [980, 704] on div "Download HTML" at bounding box center [963, 704] width 56 height 10
